Goal: Task Accomplishment & Management: Use online tool/utility

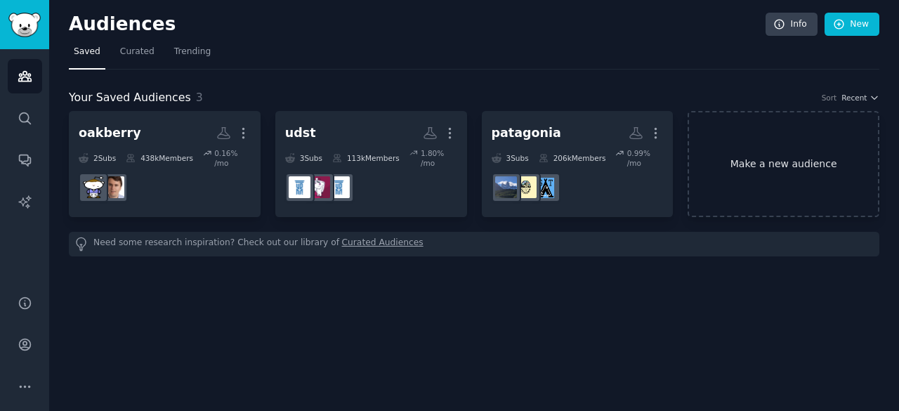
click at [756, 177] on link "Make a new audience" at bounding box center [784, 164] width 192 height 106
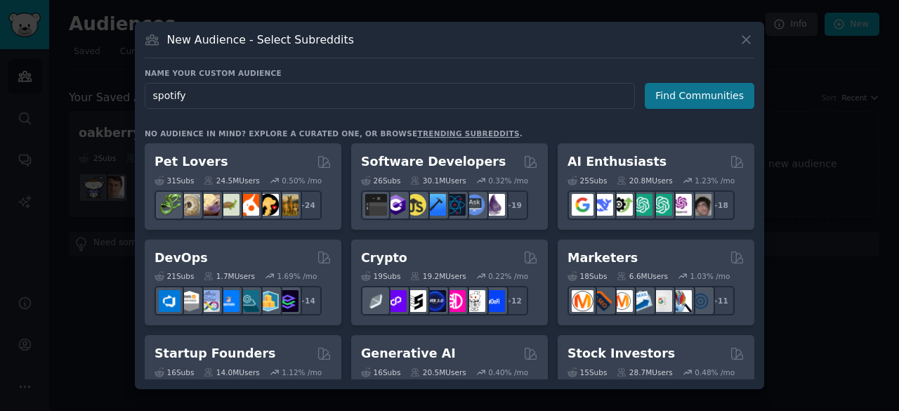
type input "spotify"
click at [678, 100] on button "Find Communities" at bounding box center [700, 96] width 110 height 26
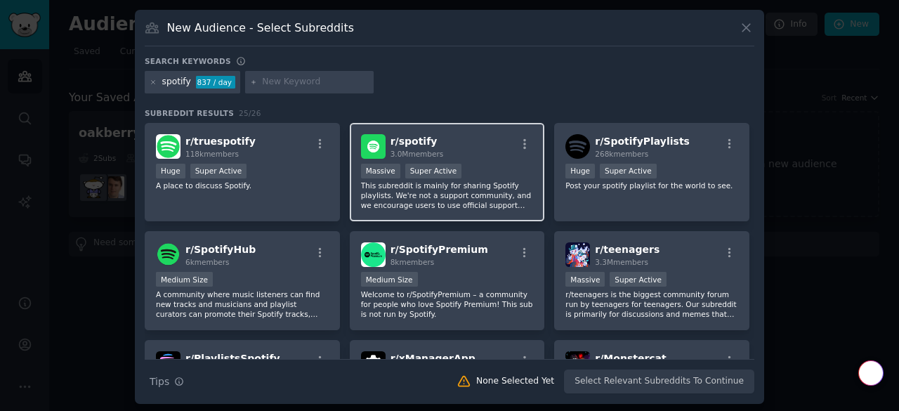
click at [485, 155] on div "r/ spotify 3.0M members" at bounding box center [447, 146] width 173 height 25
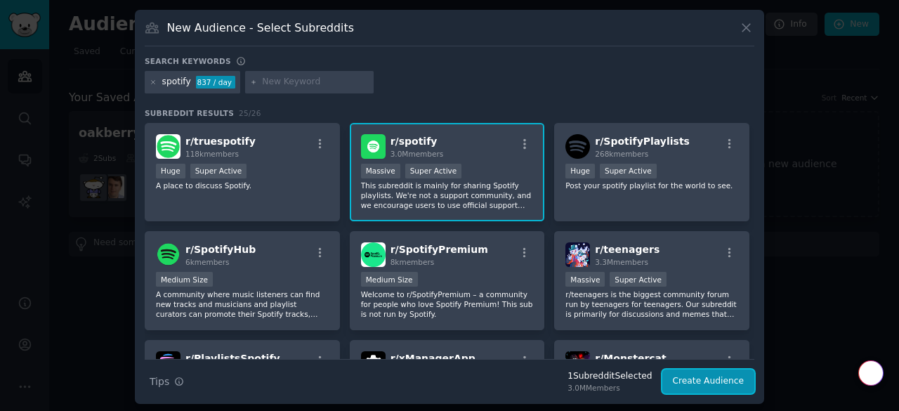
click at [705, 377] on button "Create Audience" at bounding box center [709, 382] width 93 height 24
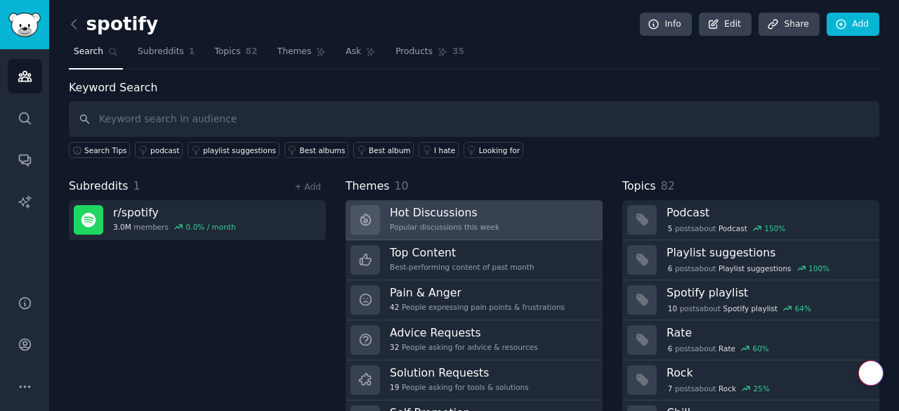
click at [525, 221] on link "Hot Discussions Popular discussions this week" at bounding box center [474, 220] width 257 height 40
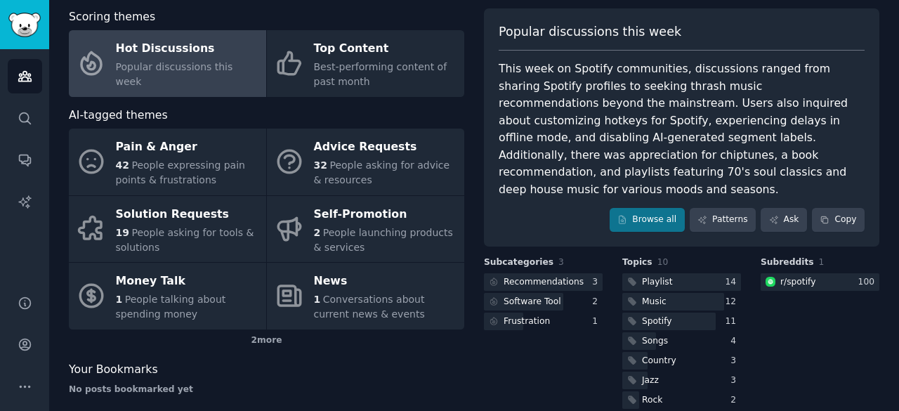
scroll to position [70, 0]
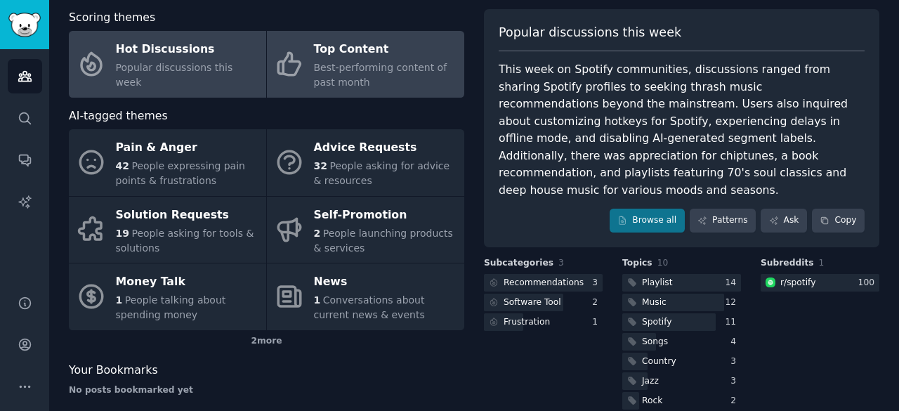
click at [372, 91] on link "Top Content Best-performing content of past month" at bounding box center [365, 64] width 197 height 67
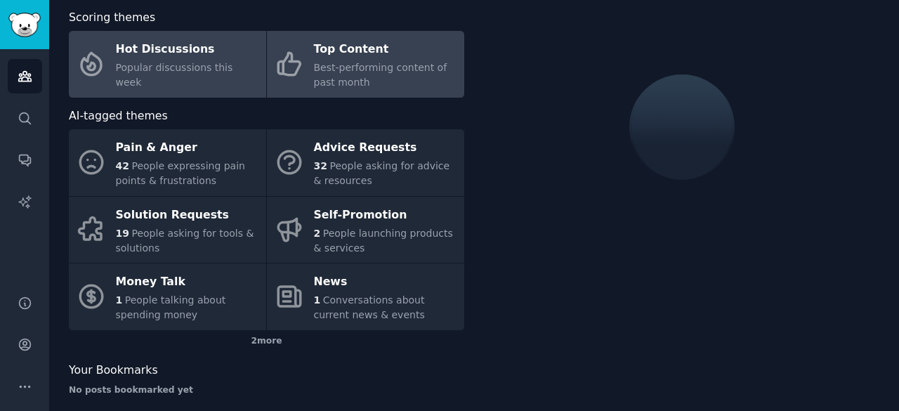
click at [133, 51] on div "Hot Discussions" at bounding box center [187, 50] width 143 height 22
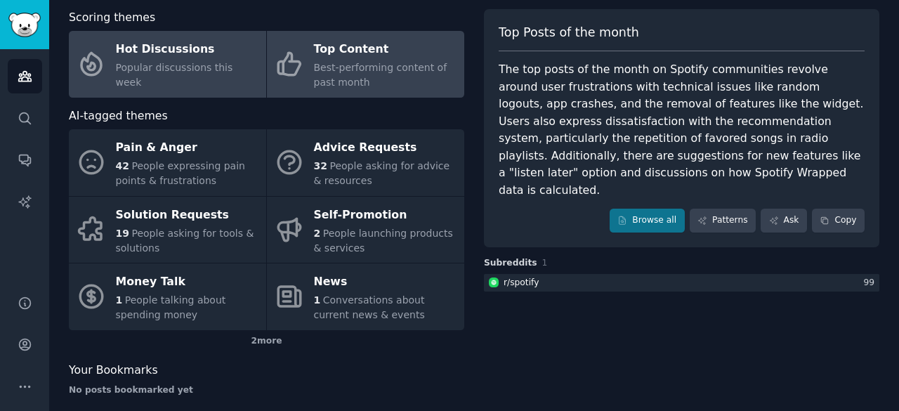
click at [311, 54] on link "Top Content Best-performing content of past month" at bounding box center [365, 64] width 197 height 67
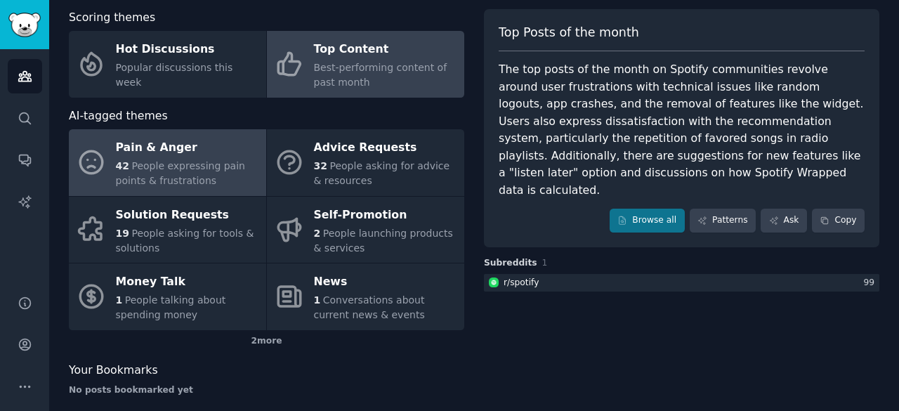
click at [180, 148] on div "Pain & Anger" at bounding box center [187, 148] width 143 height 22
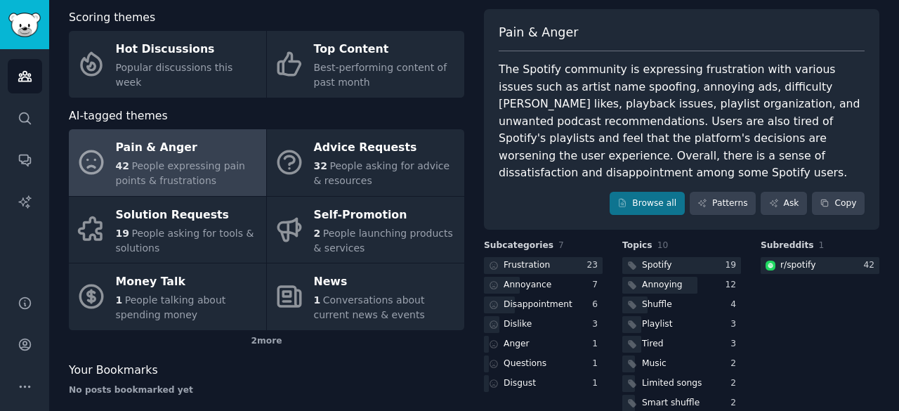
click at [226, 103] on div "Scoring themes Hot Discussions Popular discussions this week Top Content Best-p…" at bounding box center [267, 231] width 396 height 445
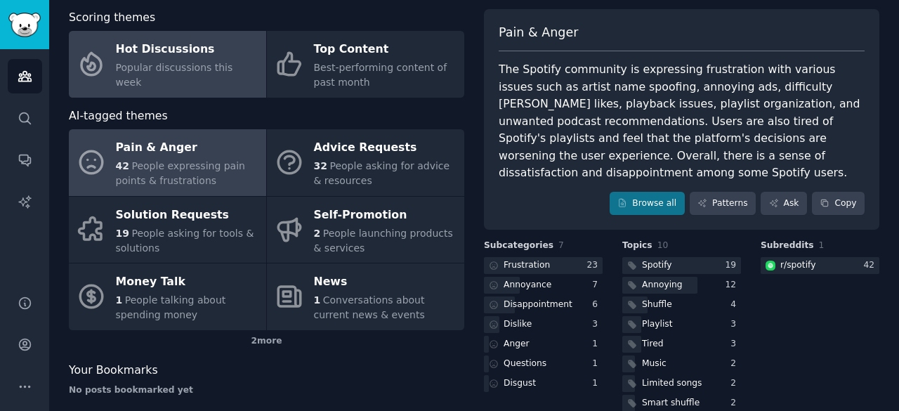
click at [215, 89] on link "Hot Discussions Popular discussions this week" at bounding box center [167, 64] width 197 height 67
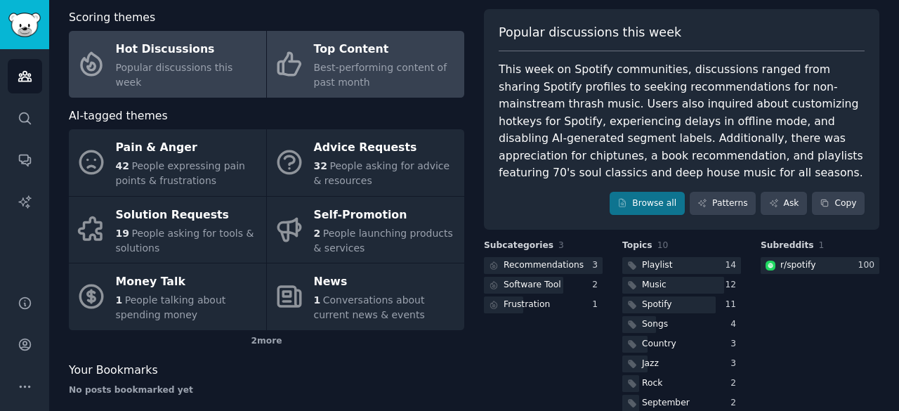
click at [325, 39] on div "Top Content" at bounding box center [385, 50] width 143 height 22
